Goal: Transaction & Acquisition: Register for event/course

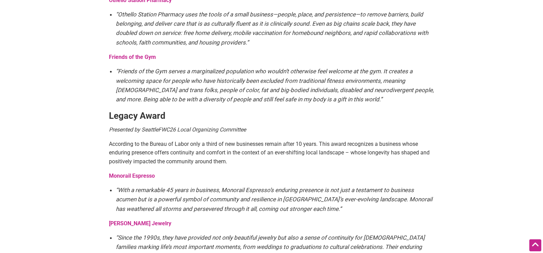
scroll to position [1243, 0]
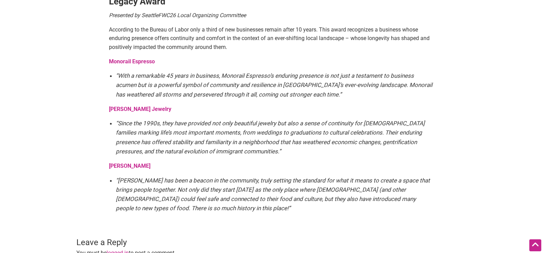
click at [363, 119] on li "“Since the 1990s, they have provided not only beautiful jewelry but also a sens…" at bounding box center [275, 137] width 318 height 37
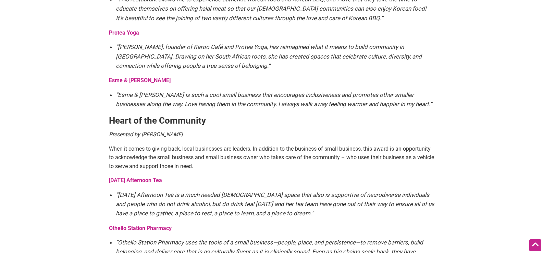
scroll to position [729, 0]
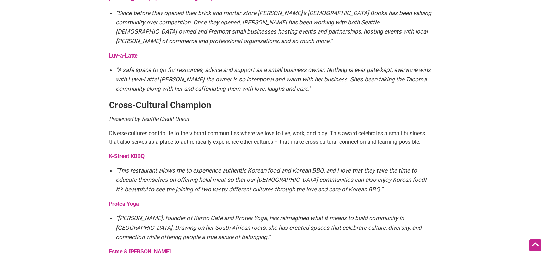
click at [273, 99] on h3 "Cross-Cultural Champion" at bounding box center [271, 105] width 325 height 12
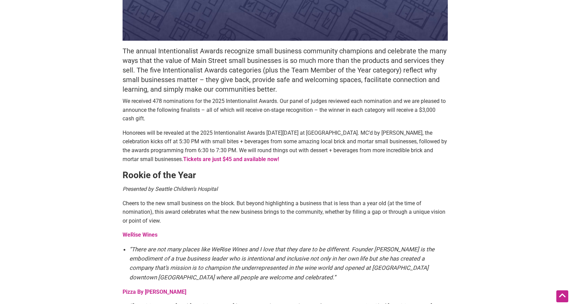
scroll to position [68, 0]
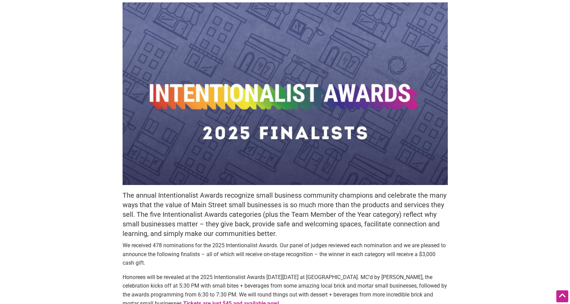
click at [289, 214] on h5 "The annual Intentionalist Awards recognize small business community champions a…" at bounding box center [285, 215] width 325 height 48
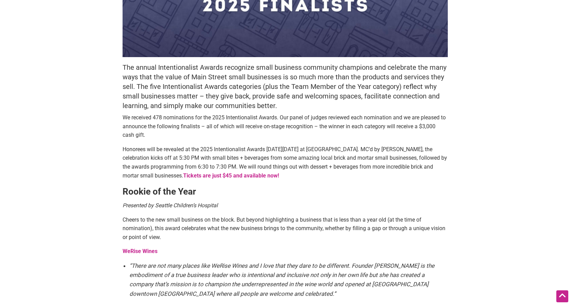
scroll to position [205, 0]
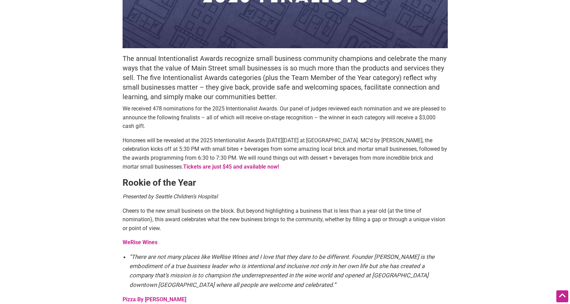
click at [428, 154] on p "Honorees will be revealed at the 2025 Intentionalist Awards [DATE][DATE] at [GE…" at bounding box center [285, 153] width 325 height 35
click at [246, 167] on strong "Tickets are just $45 and available now!" at bounding box center [231, 167] width 96 height 7
